Goal: Navigation & Orientation: Understand site structure

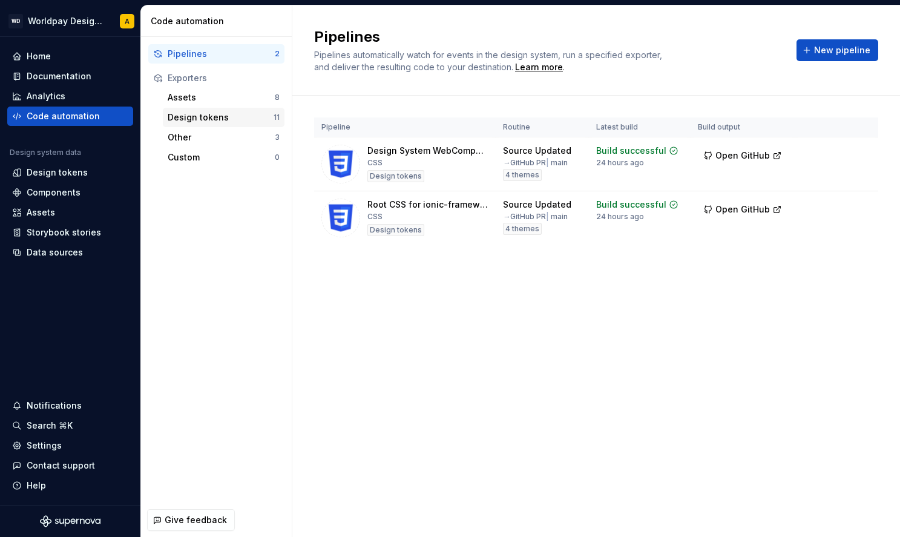
click at [219, 115] on div "Design tokens" at bounding box center [221, 117] width 106 height 12
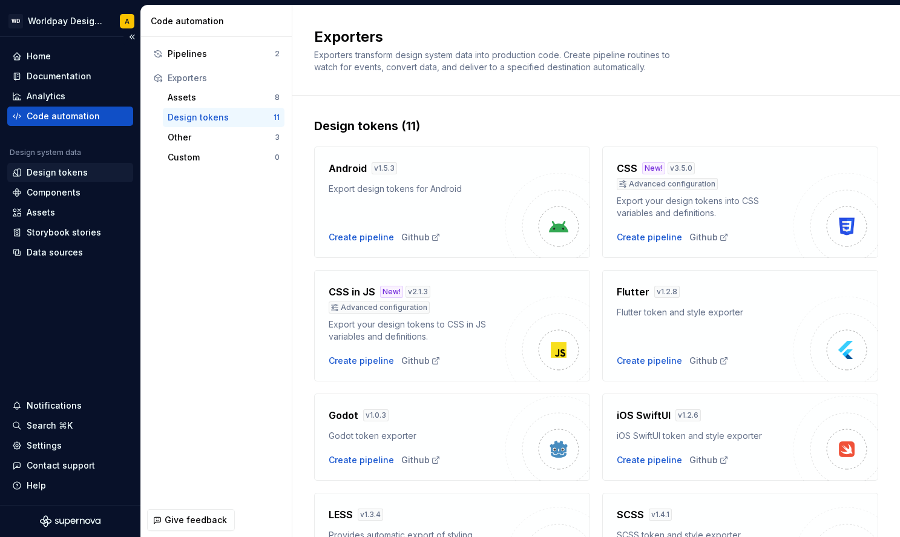
click at [20, 172] on icon at bounding box center [19, 172] width 3 height 7
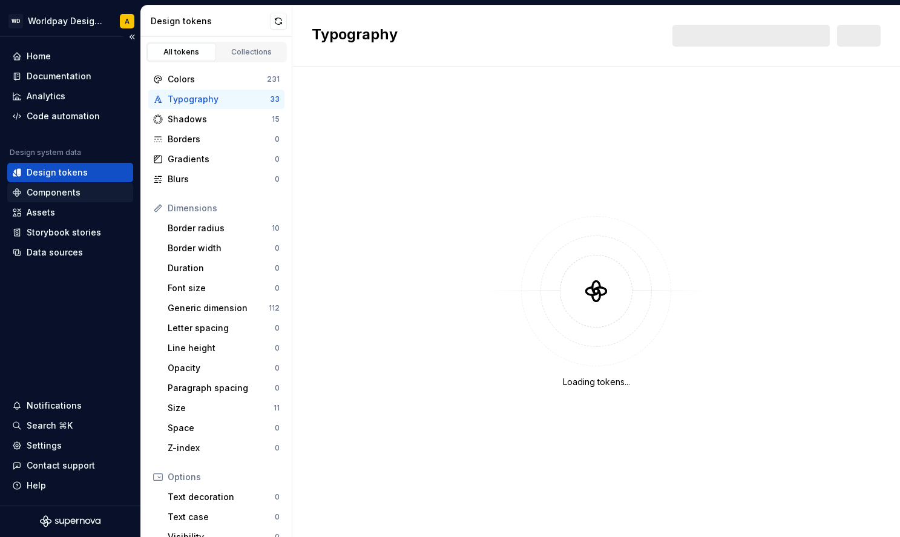
click at [58, 186] on div "Components" at bounding box center [54, 192] width 54 height 12
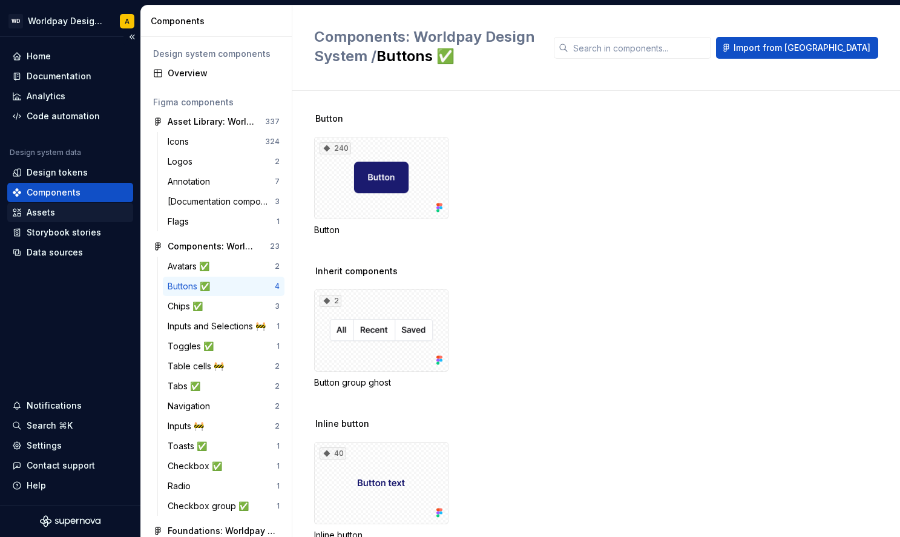
click at [64, 217] on div "Assets" at bounding box center [70, 212] width 116 height 12
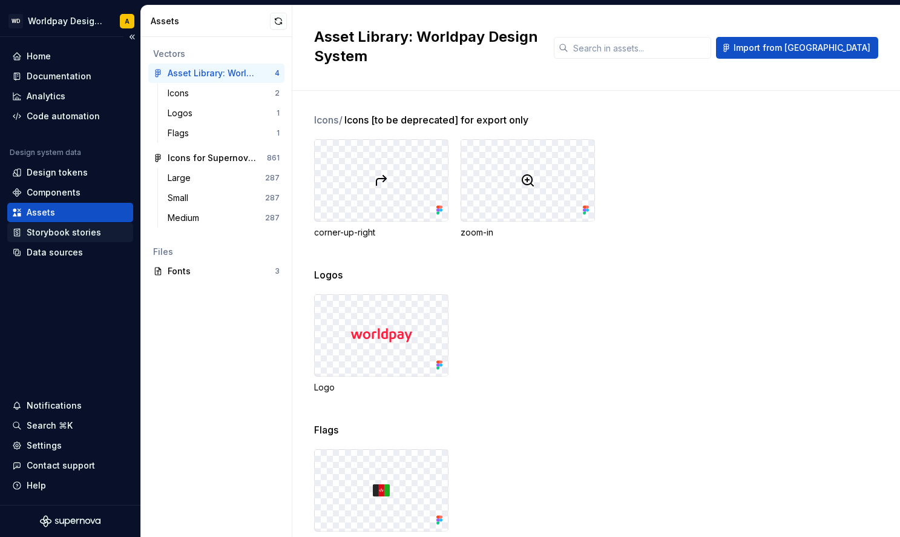
click at [74, 225] on div "Storybook stories" at bounding box center [70, 232] width 126 height 19
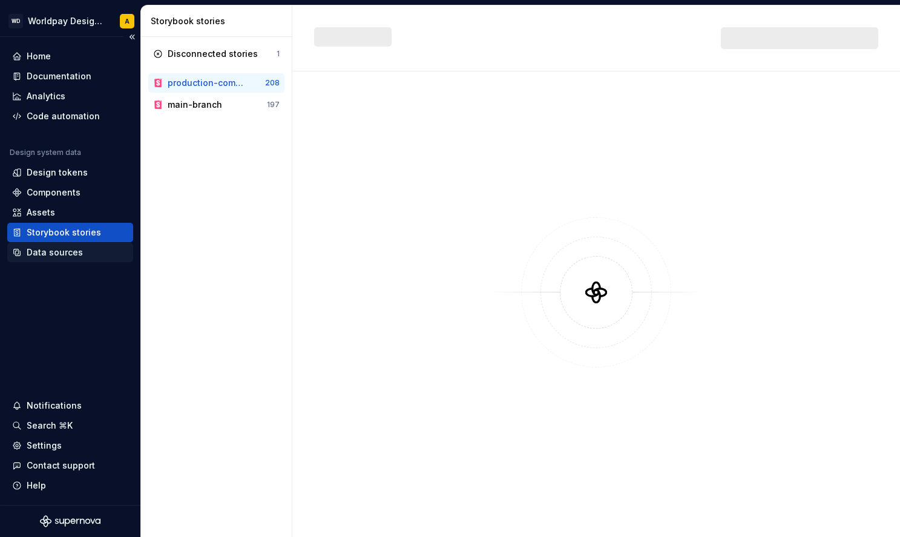
click at [64, 246] on div "Data sources" at bounding box center [55, 252] width 56 height 12
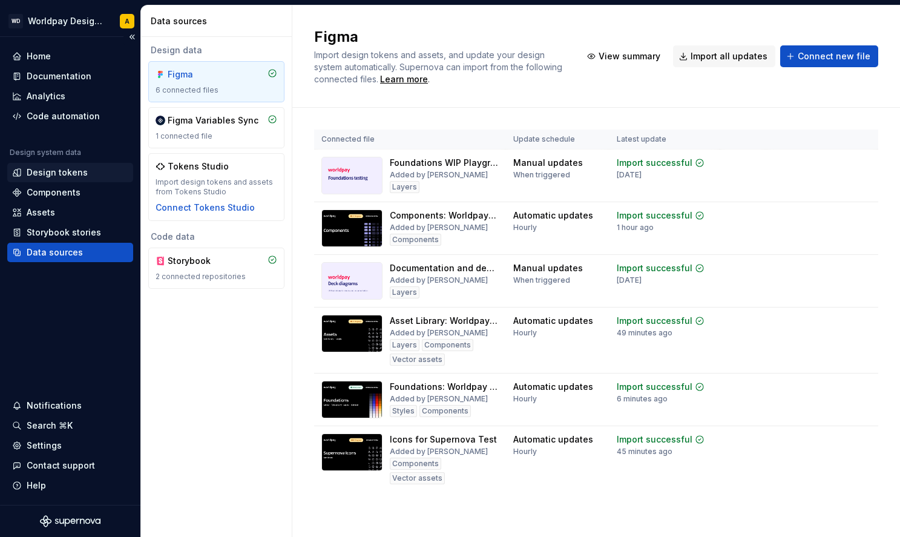
click at [64, 167] on div "Design tokens" at bounding box center [57, 173] width 61 height 12
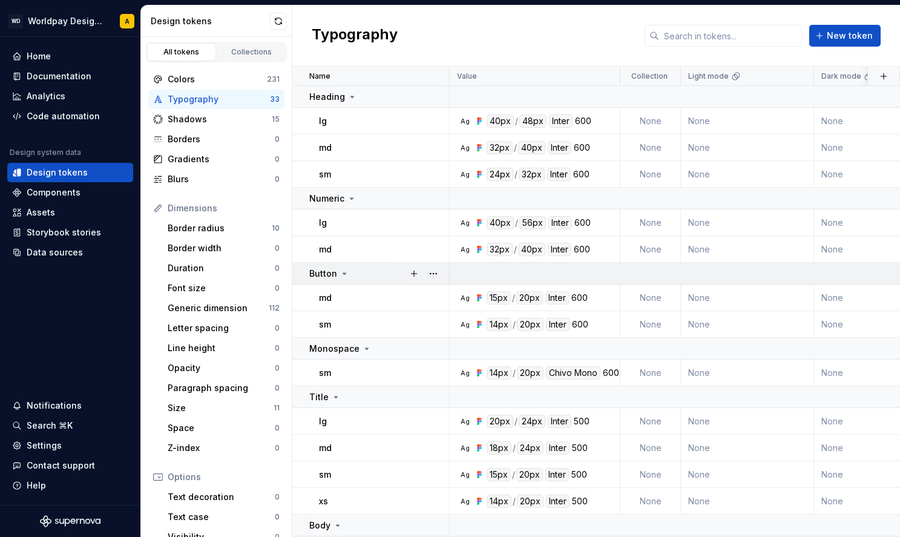
click at [344, 274] on icon at bounding box center [344, 273] width 3 height 1
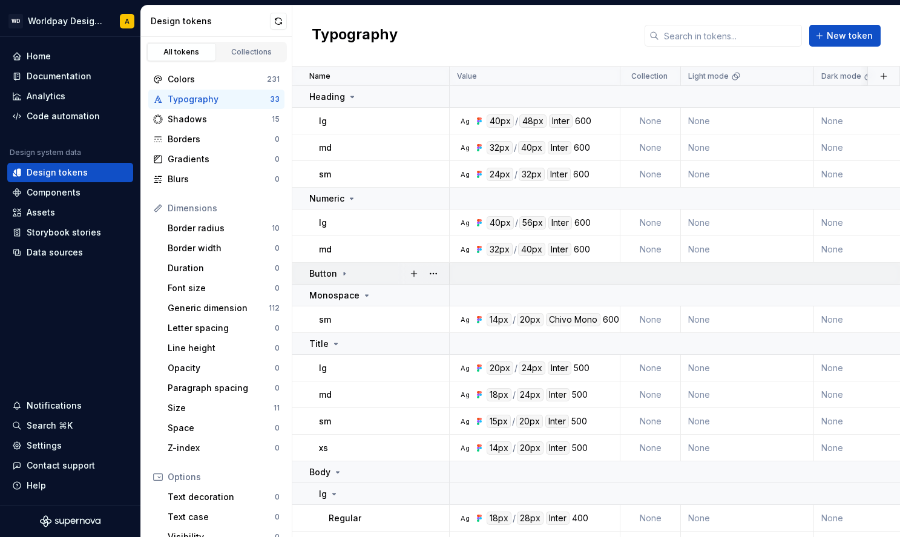
click at [342, 270] on icon at bounding box center [345, 274] width 10 height 10
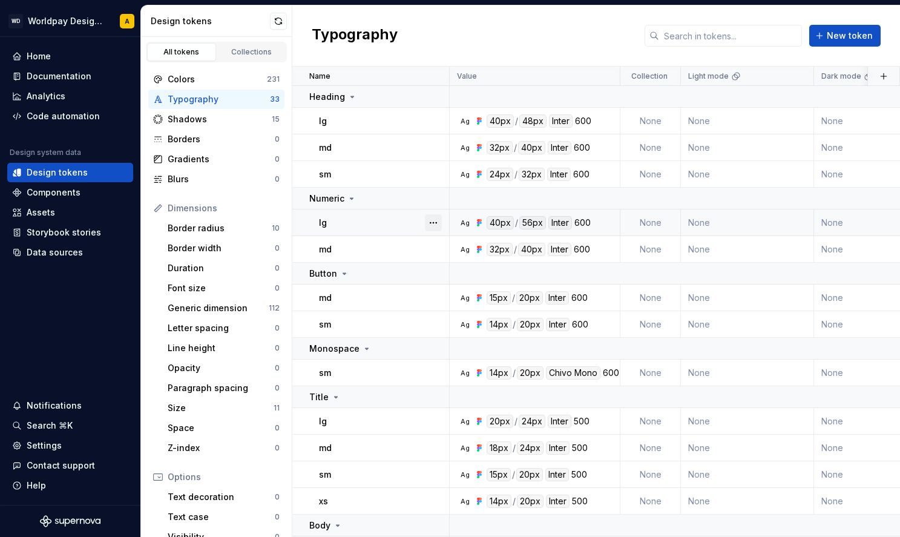
click at [435, 220] on button "button" at bounding box center [433, 222] width 17 height 17
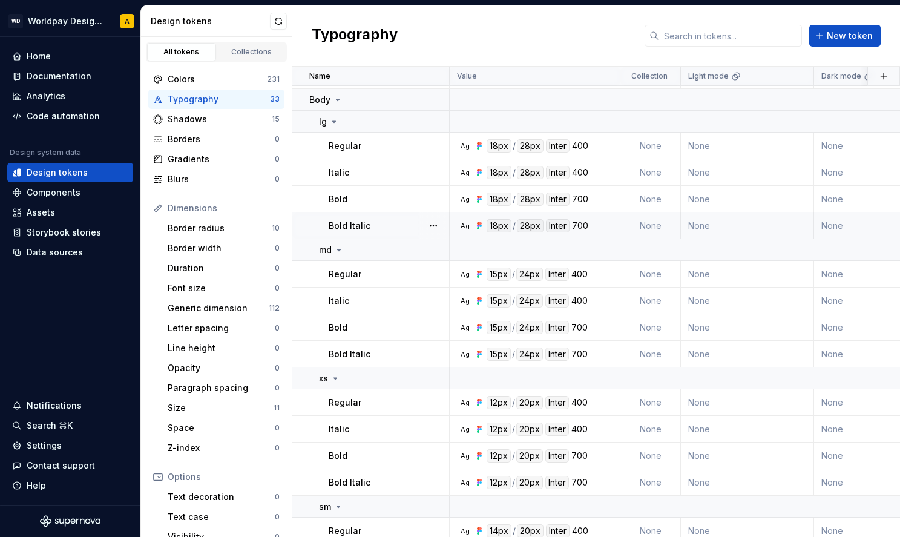
scroll to position [541, 0]
